Goal: Download file/media

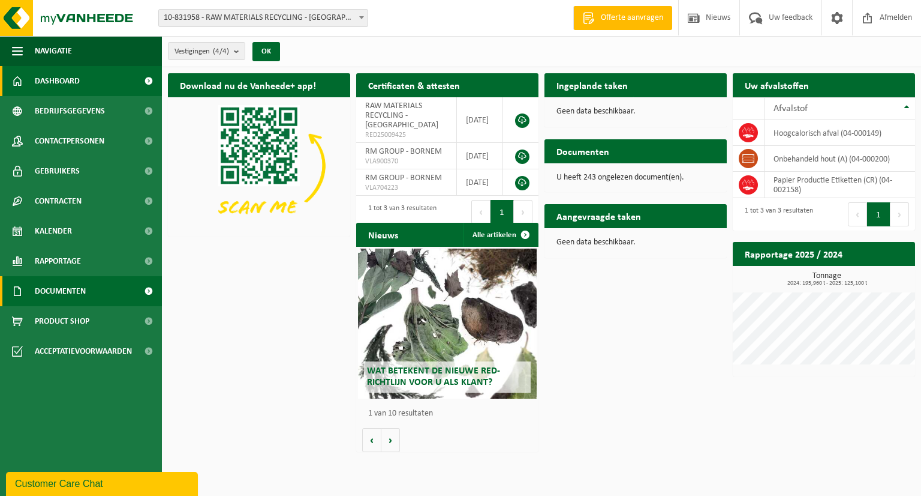
click at [71, 288] on span "Documenten" at bounding box center [60, 291] width 51 height 30
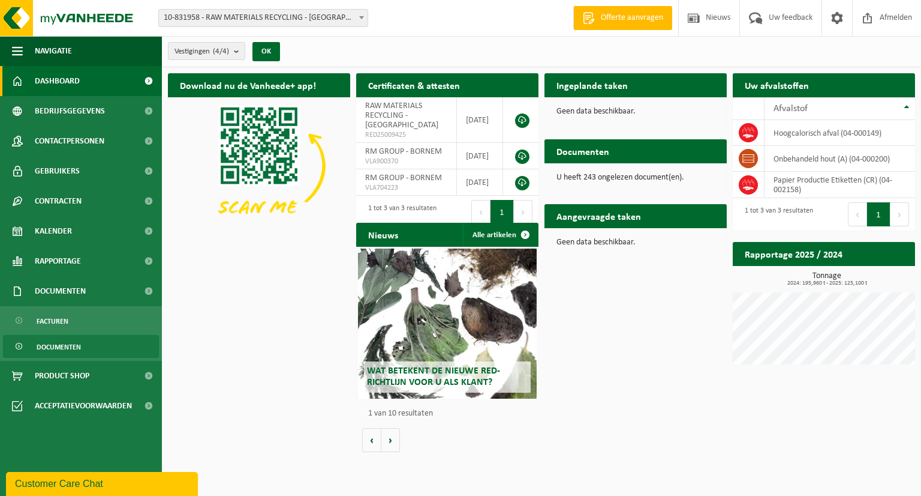
click at [62, 347] on span "Documenten" at bounding box center [59, 346] width 44 height 23
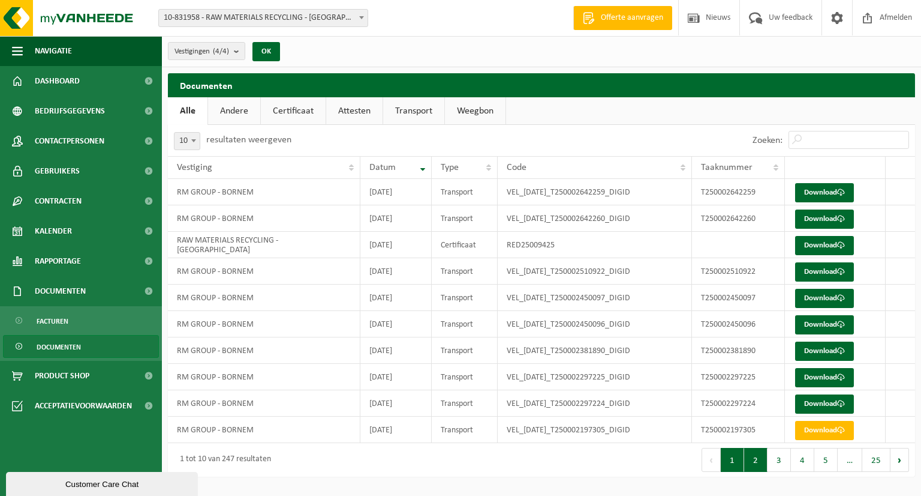
click at [759, 456] on button "2" at bounding box center [756, 460] width 23 height 24
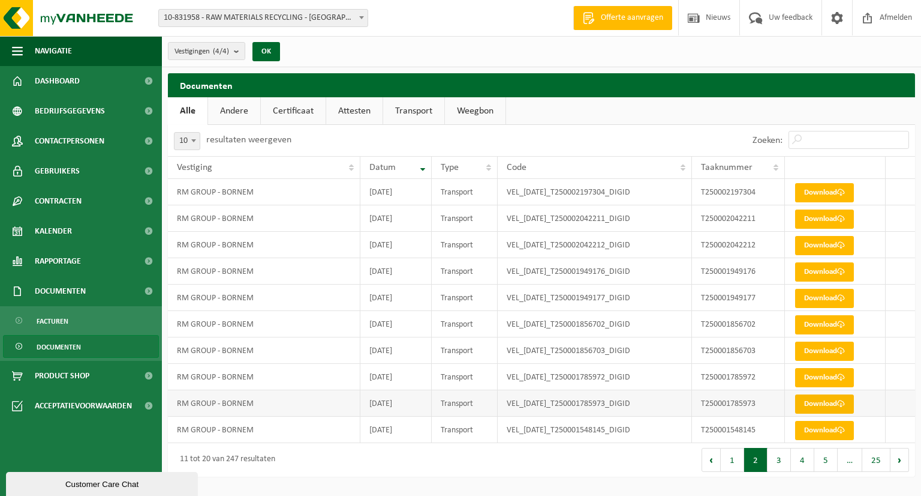
click at [813, 399] on link "Download" at bounding box center [824, 403] width 59 height 19
